Goal: Navigation & Orientation: Go to known website

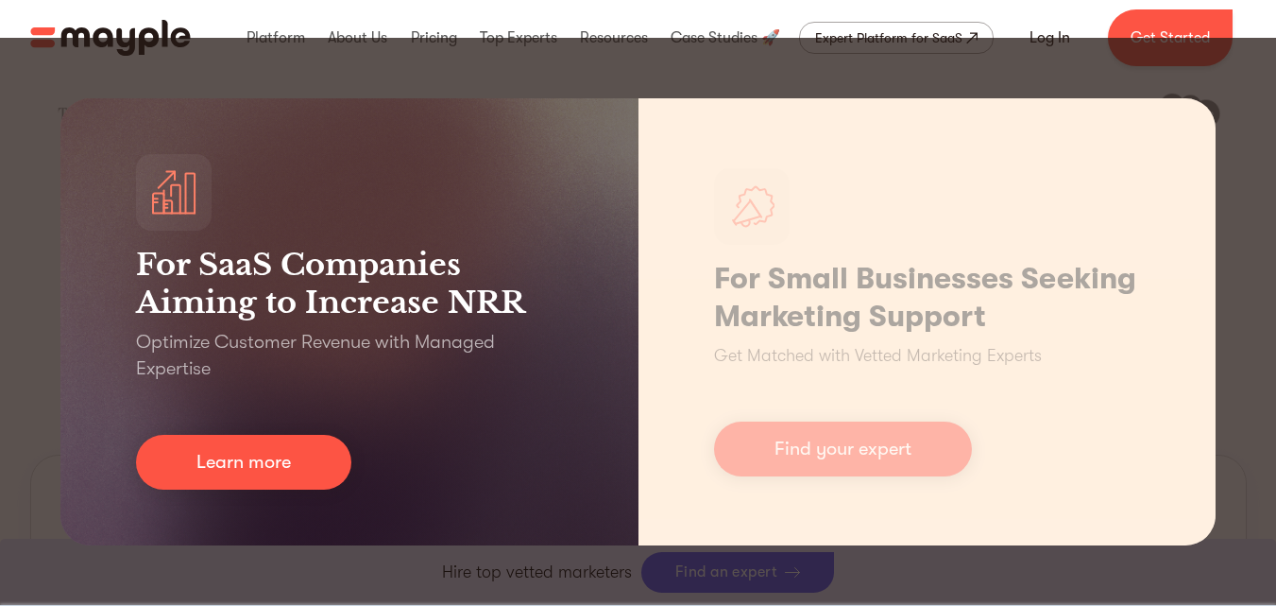
scroll to position [661, 0]
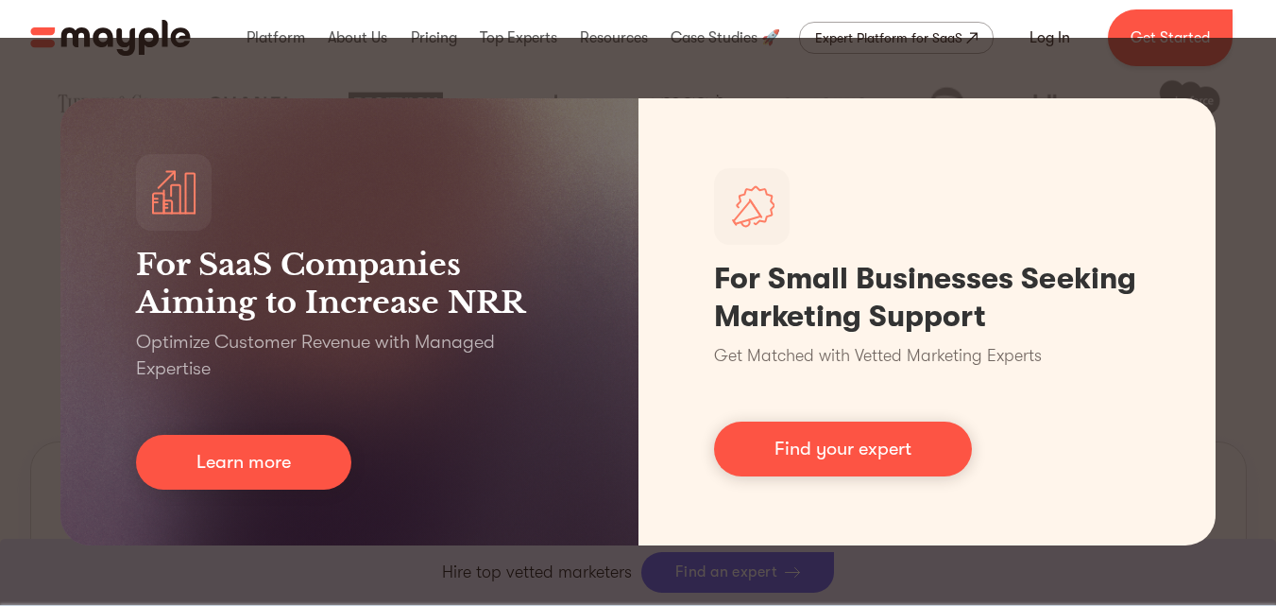
click at [1233, 143] on div "For SaaS Companies Aiming to Increase NRR Optimize Customer Revenue with Manage…" at bounding box center [638, 322] width 1276 height 568
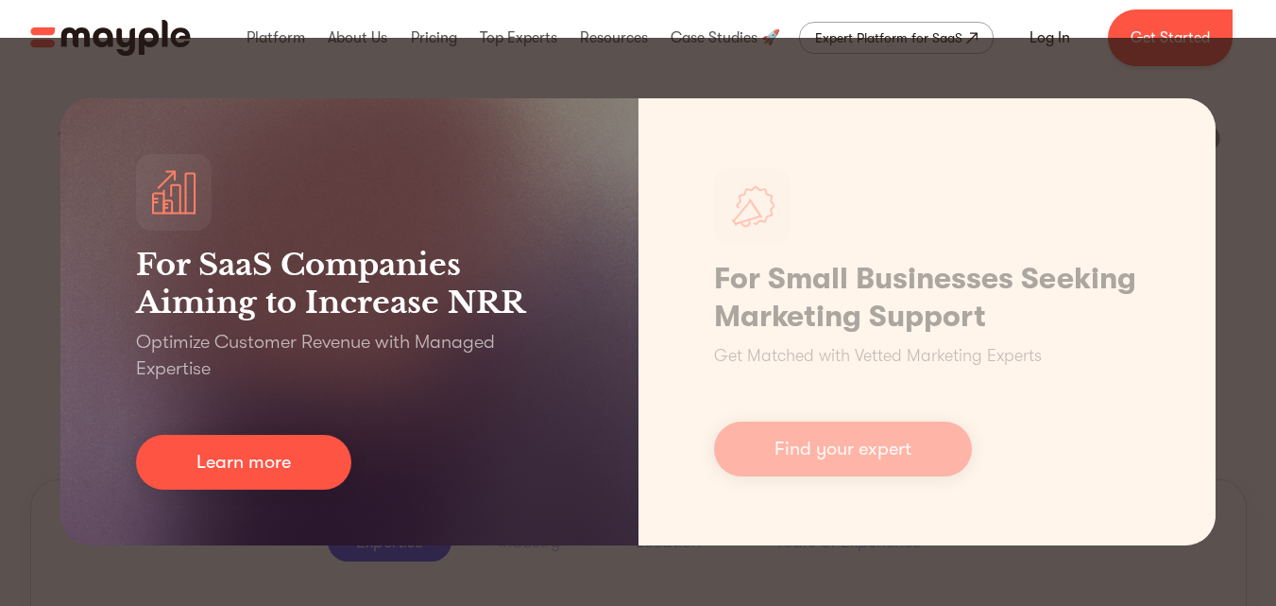
drag, startPoint x: 277, startPoint y: 464, endPoint x: 358, endPoint y: 420, distance: 92.1
click at [277, 463] on link "Learn more" at bounding box center [243, 462] width 215 height 55
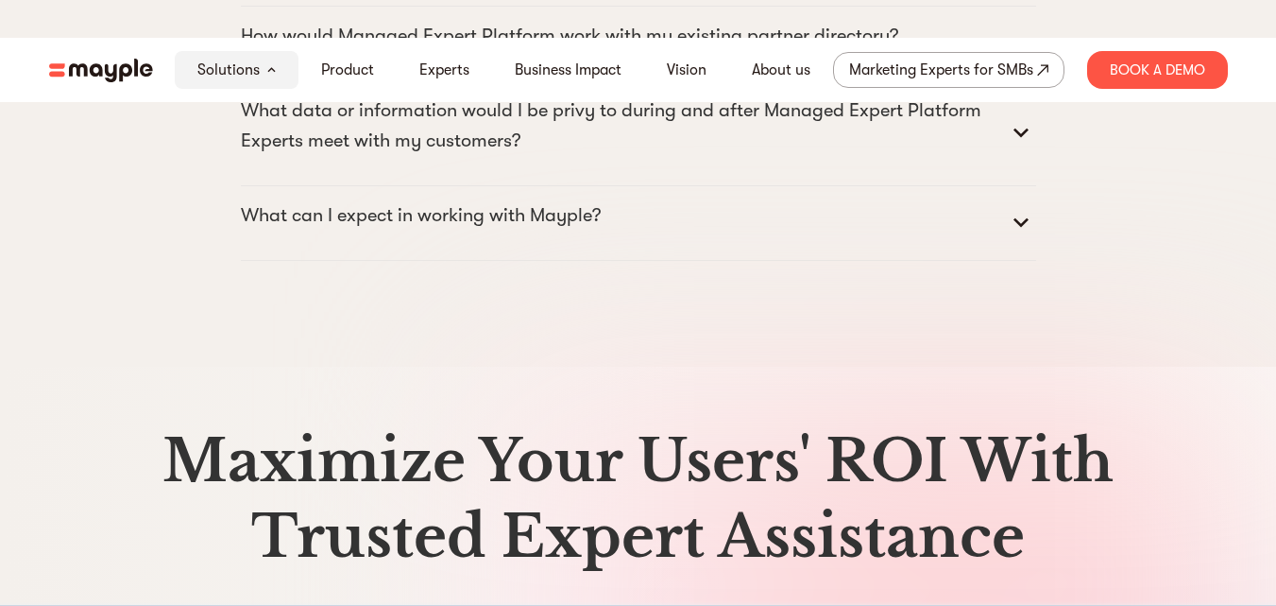
scroll to position [9759, 0]
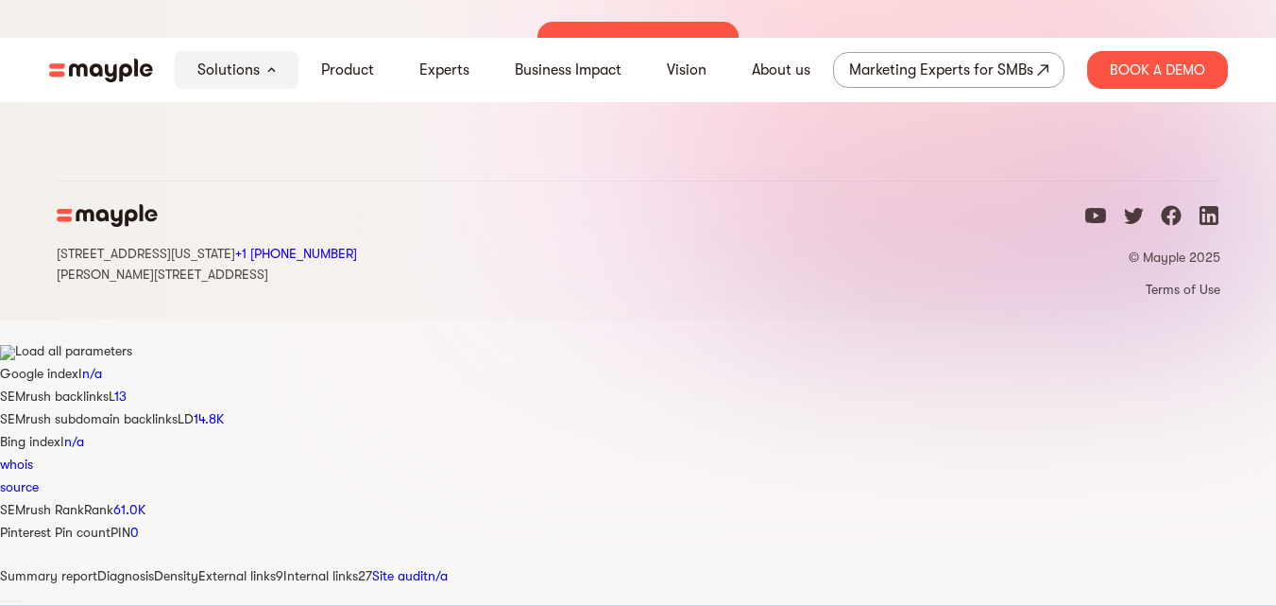
click at [1168, 227] on icon "facebook icon" at bounding box center [1171, 215] width 23 height 23
